Goal: Task Accomplishment & Management: Manage account settings

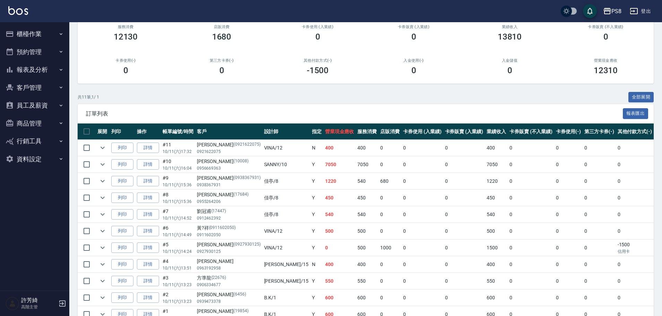
scroll to position [69, 0]
click at [98, 162] on button "expand row" at bounding box center [102, 164] width 10 height 10
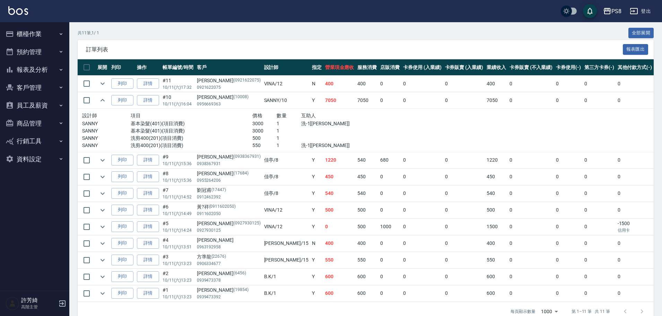
scroll to position [139, 0]
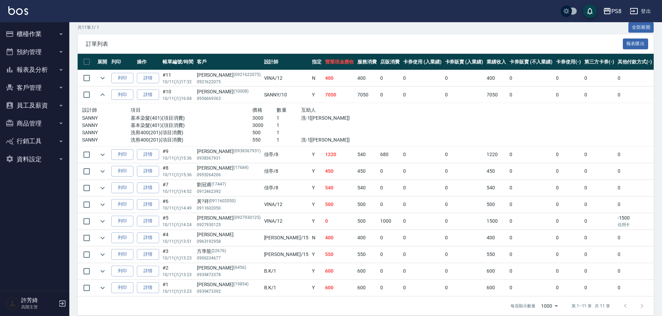
click at [26, 10] on img at bounding box center [18, 10] width 20 height 9
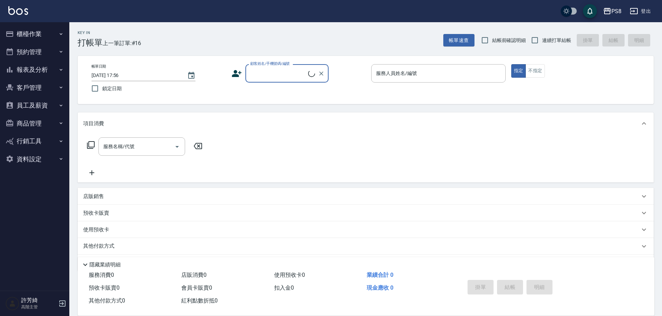
click at [32, 35] on button "櫃檯作業" at bounding box center [35, 34] width 64 height 18
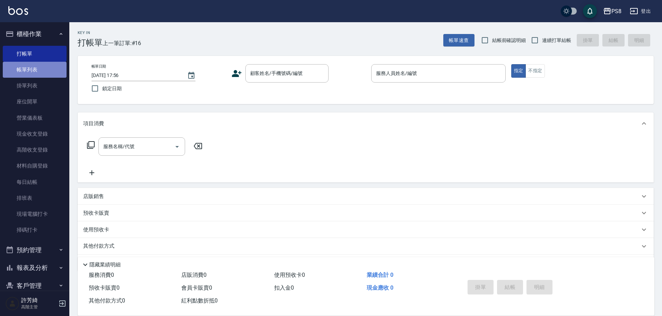
click at [42, 74] on link "帳單列表" at bounding box center [35, 70] width 64 height 16
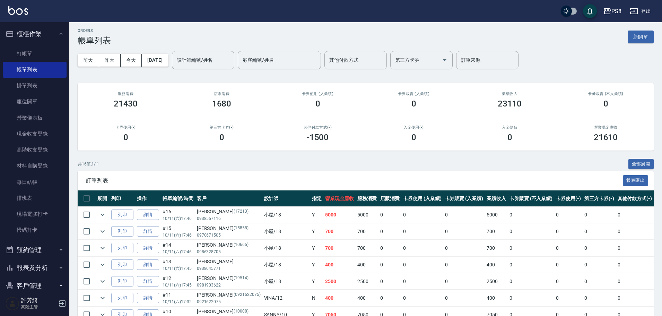
scroll to position [139, 0]
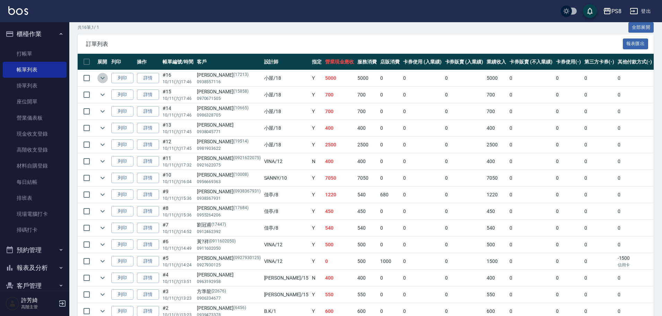
click at [106, 76] on icon "expand row" at bounding box center [102, 78] width 8 height 8
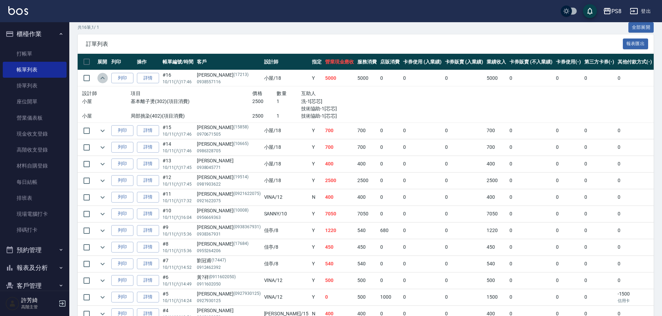
click at [106, 76] on icon "expand row" at bounding box center [102, 78] width 8 height 8
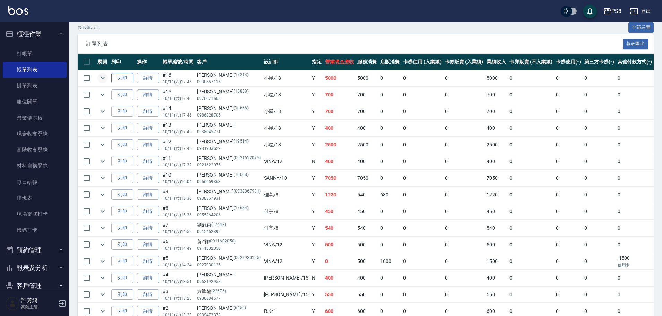
scroll to position [69, 0]
